Goal: Information Seeking & Learning: Learn about a topic

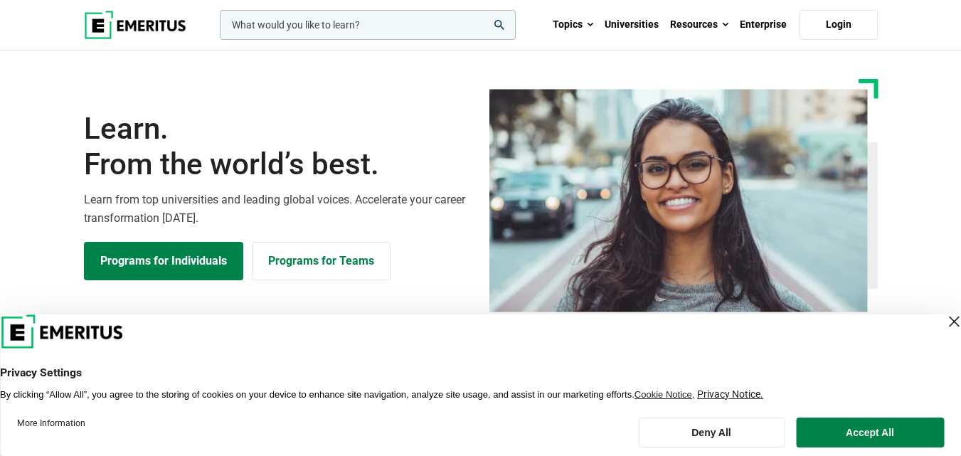
click at [380, 122] on h1 "Learn. From the world’s best." at bounding box center [278, 147] width 388 height 72
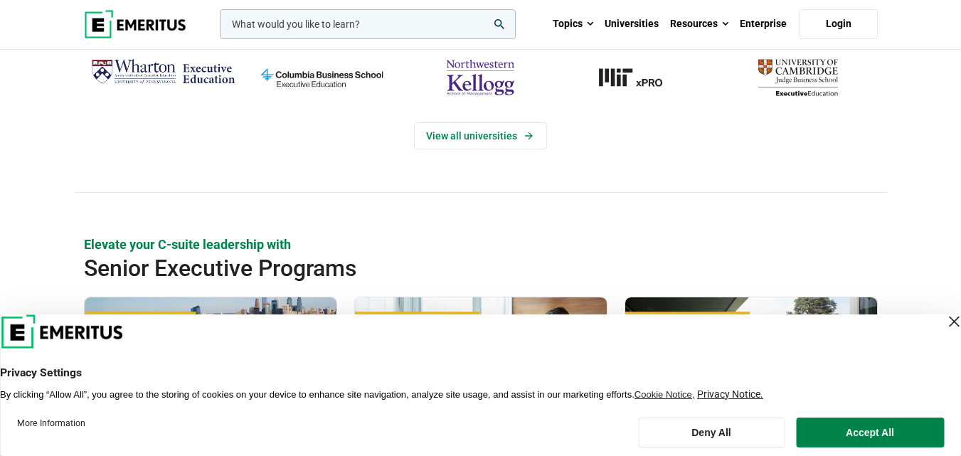
click at [381, 121] on div at bounding box center [322, 88] width 159 height 68
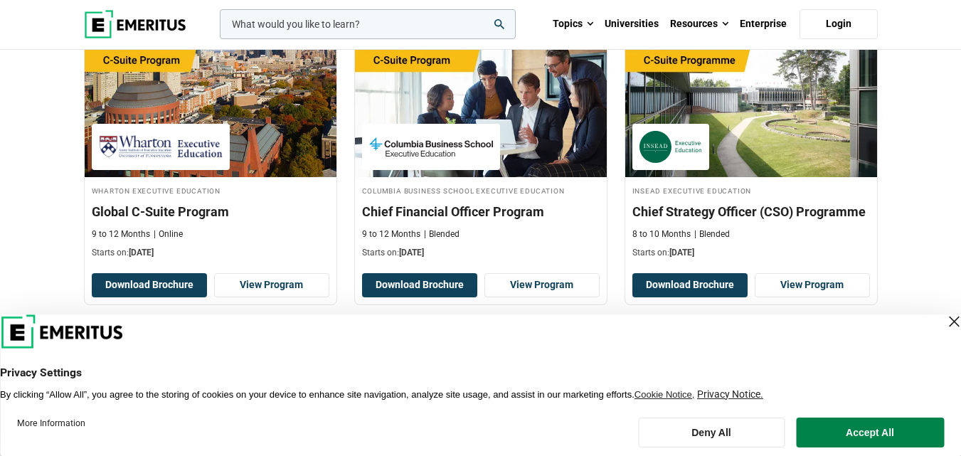
scroll to position [568, 0]
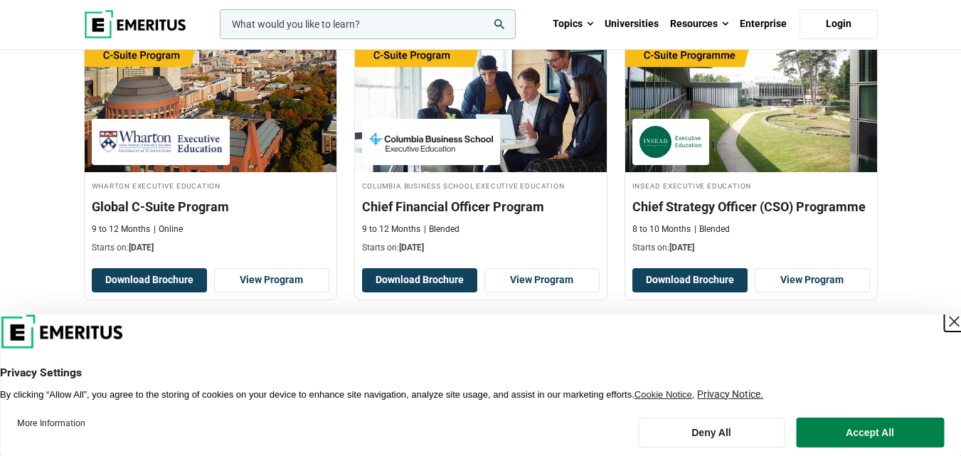
click at [944, 323] on div "Close Layer" at bounding box center [954, 322] width 20 height 20
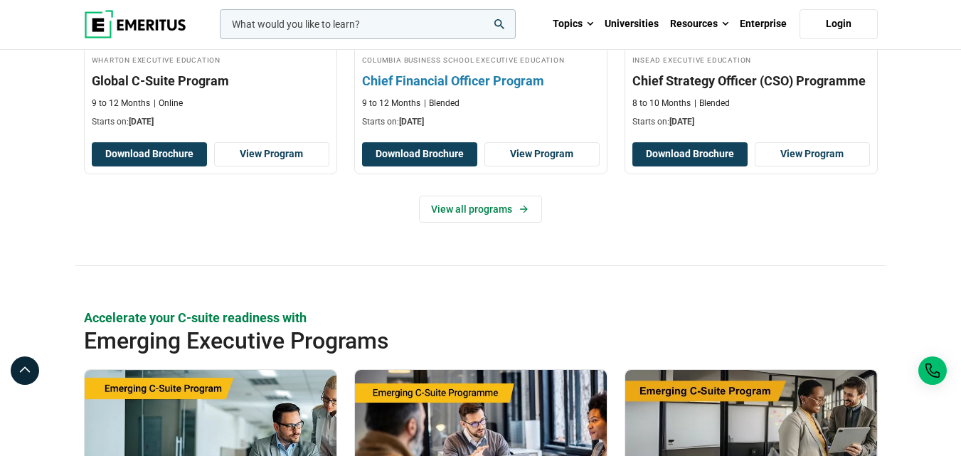
scroll to position [695, 0]
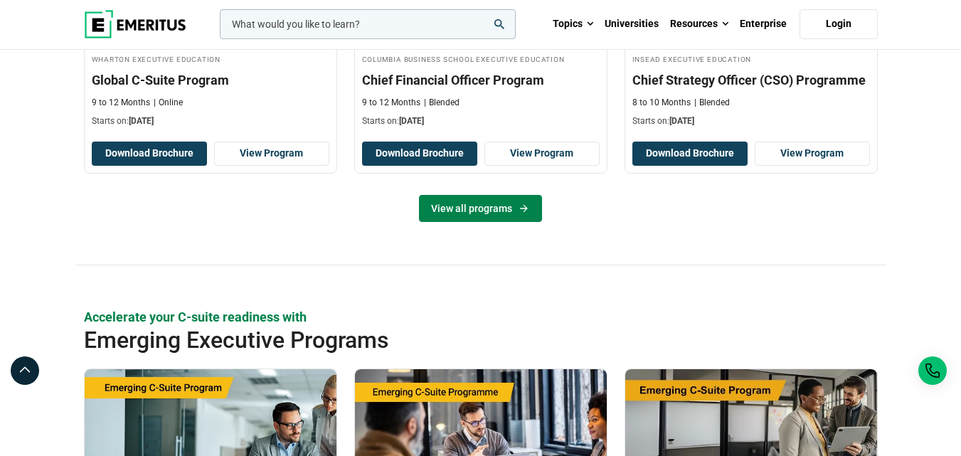
click at [502, 214] on link "View all programs" at bounding box center [480, 208] width 123 height 27
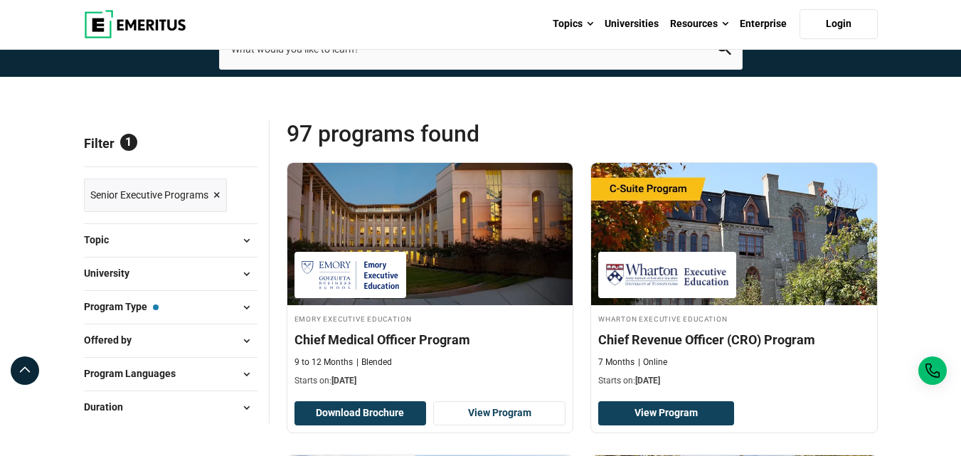
scroll to position [184, 0]
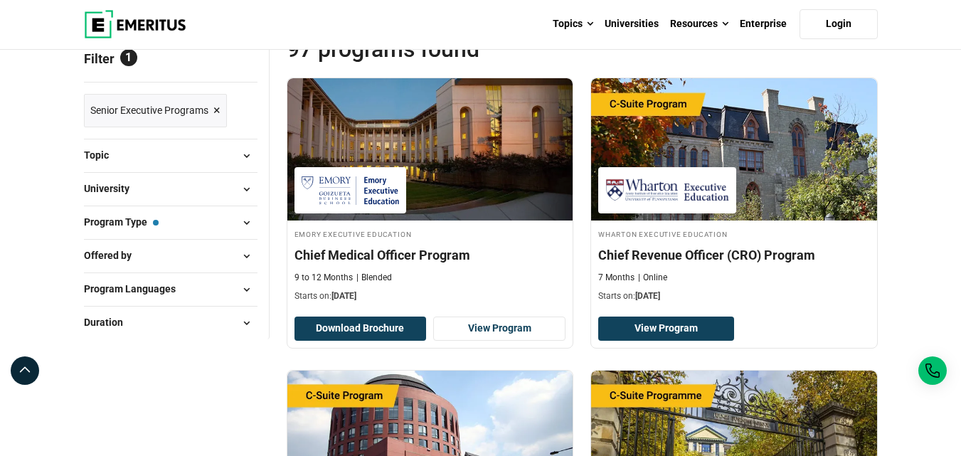
click at [253, 224] on span at bounding box center [246, 222] width 21 height 21
click at [245, 223] on span at bounding box center [246, 222] width 21 height 21
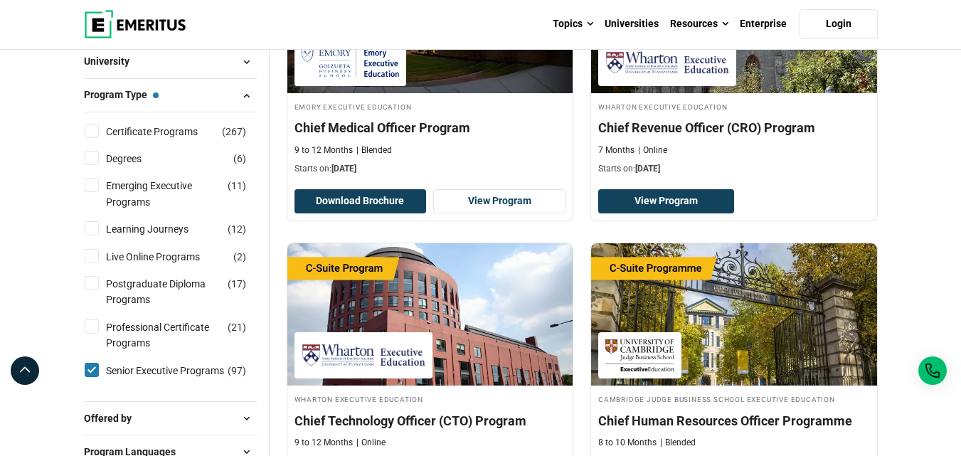
scroll to position [312, 0]
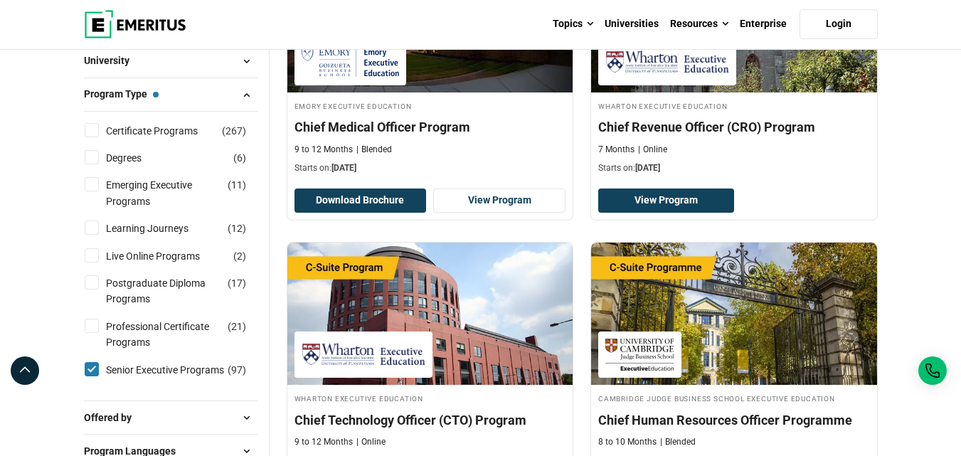
click at [92, 372] on input "Senior Executive Programs ( 97 )" at bounding box center [92, 369] width 14 height 14
checkbox input "false"
